Goal: Information Seeking & Learning: Understand process/instructions

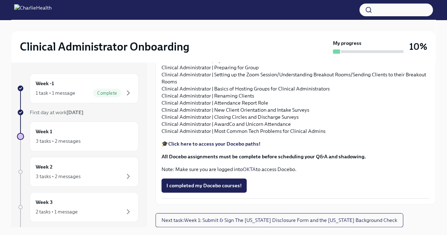
scroll to position [848, 0]
click at [73, 134] on div "Week 1 3 tasks • 2 messages" at bounding box center [84, 137] width 97 height 18
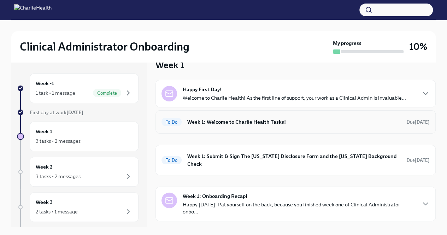
scroll to position [23, 0]
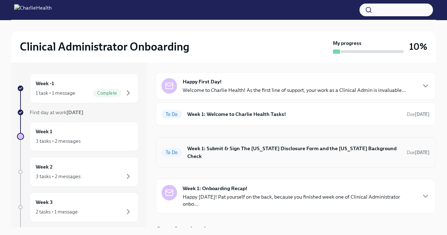
click at [245, 149] on h6 "Week 1: Submit & Sign The [US_STATE] Disclosure Form and the [US_STATE] Backgro…" at bounding box center [294, 153] width 214 height 16
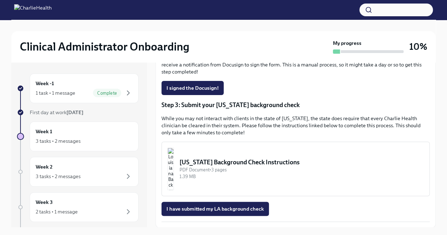
scroll to position [12, 0]
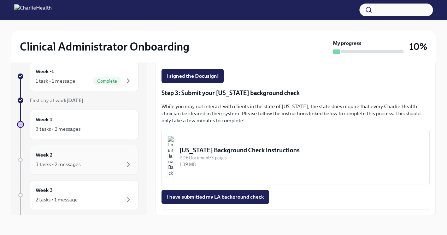
click at [92, 163] on div "3 tasks • 2 messages" at bounding box center [84, 164] width 97 height 8
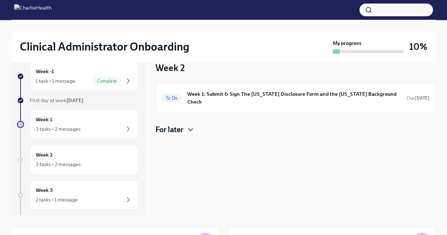
click at [195, 125] on icon "button" at bounding box center [190, 129] width 8 height 8
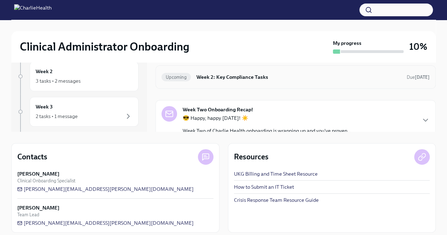
scroll to position [101, 0]
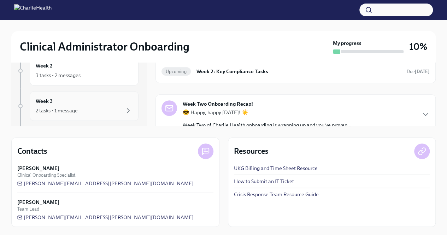
click at [91, 108] on div "2 tasks • 1 message" at bounding box center [84, 110] width 97 height 8
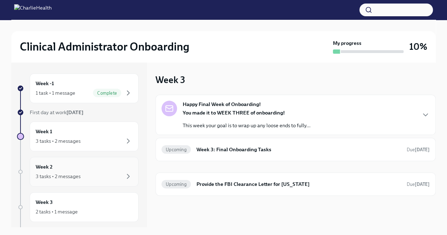
click at [116, 180] on div "Week 2 3 tasks • 2 messages" at bounding box center [84, 172] width 109 height 30
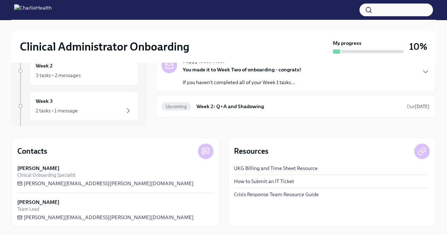
click at [261, 127] on div "Upcoming Week 2: Key Compliance Tasks Due in 9 days" at bounding box center [295, 132] width 268 height 11
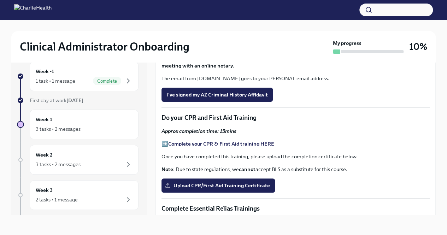
scroll to position [85, 0]
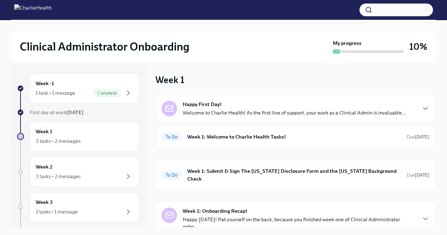
click at [229, 109] on p "Welcome to Charlie Health! As the first line of support, your work as a Clinica…" at bounding box center [294, 112] width 223 height 7
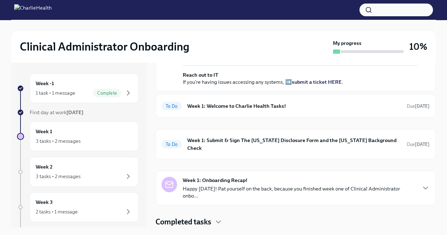
scroll to position [263, 0]
click at [228, 110] on h6 "Week 1: Welcome to Charlie Health Tasks!" at bounding box center [294, 106] width 214 height 8
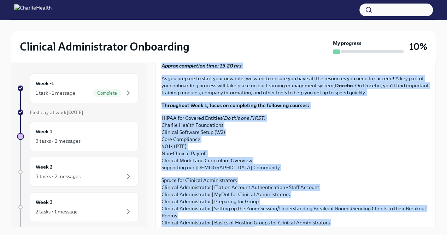
scroll to position [584, 0]
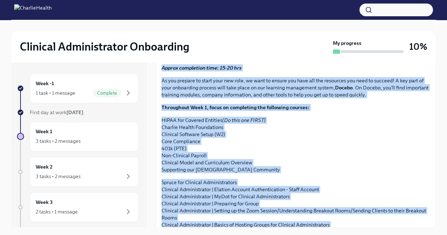
drag, startPoint x: 331, startPoint y: 167, endPoint x: 163, endPoint y: 189, distance: 169.3
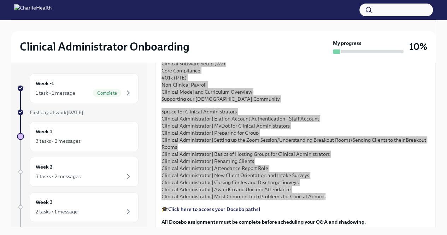
scroll to position [654, 0]
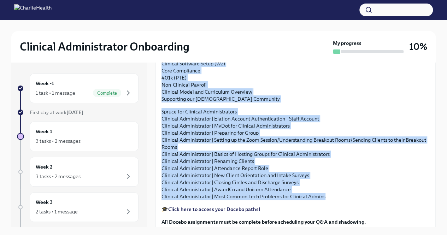
click at [311, 102] on p "HIPAA for Covered Entities (Do this one FIRST) Charlie Health Foundations Clini…" at bounding box center [295, 74] width 268 height 57
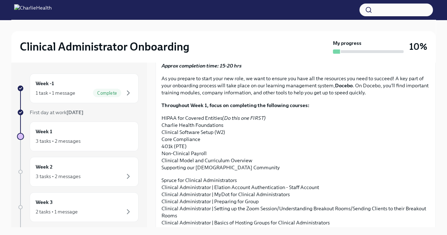
scroll to position [652, 0]
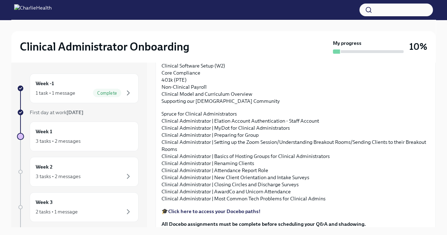
drag, startPoint x: 324, startPoint y: 171, endPoint x: 166, endPoint y: 117, distance: 167.0
drag, startPoint x: 163, startPoint y: 118, endPoint x: 305, endPoint y: 147, distance: 144.8
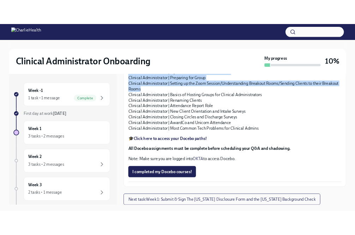
scroll to position [852, 0]
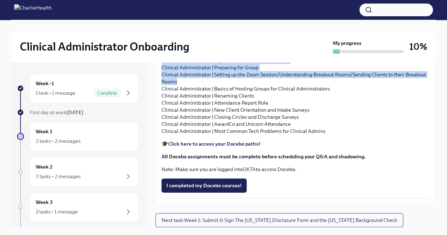
drag, startPoint x: 161, startPoint y: 120, endPoint x: 309, endPoint y: 163, distance: 154.3
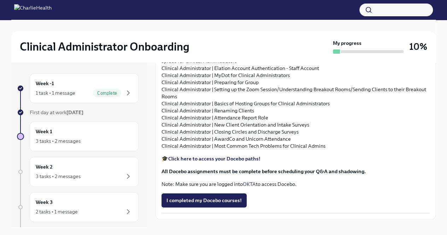
scroll to position [642, 0]
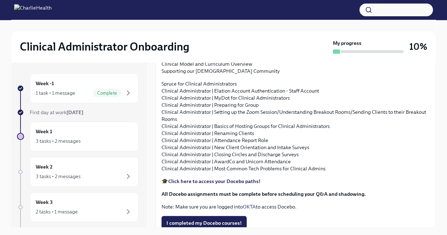
drag, startPoint x: 311, startPoint y: 204, endPoint x: 163, endPoint y: 92, distance: 185.6
click at [308, 75] on p "HIPAA for Covered Entities (Do this one FIRST) Charlie Health Foundations Clini…" at bounding box center [295, 46] width 268 height 57
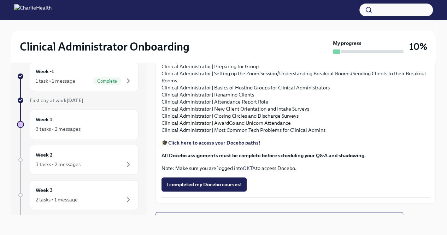
scroll to position [671, 0]
